Goal: Transaction & Acquisition: Purchase product/service

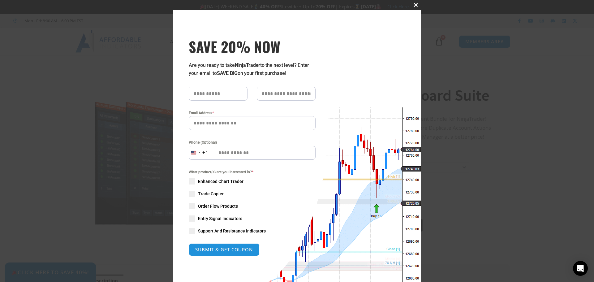
click at [413, 6] on span at bounding box center [416, 5] width 10 height 4
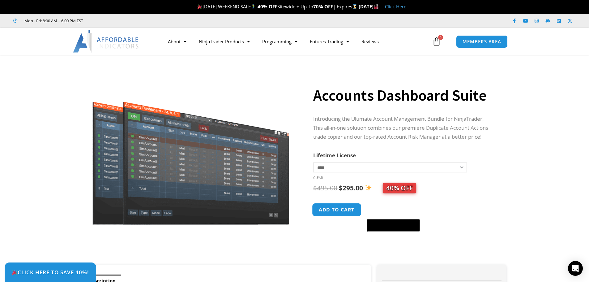
click at [335, 210] on button "Add to cart" at bounding box center [336, 209] width 49 height 13
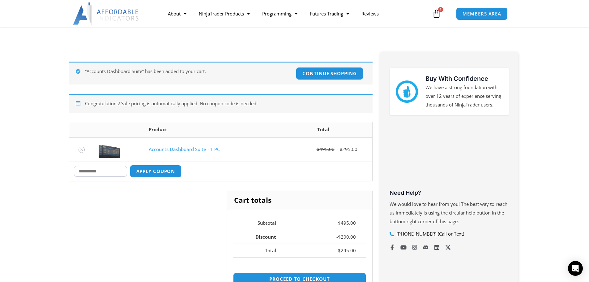
scroll to position [93, 0]
